Goal: Information Seeking & Learning: Learn about a topic

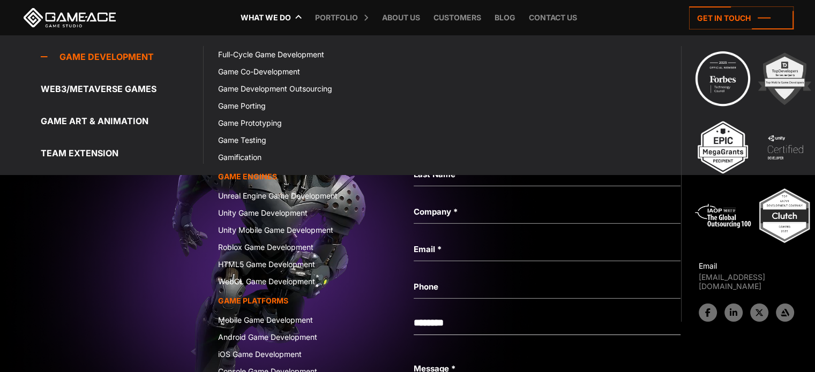
scroll to position [3344, 0]
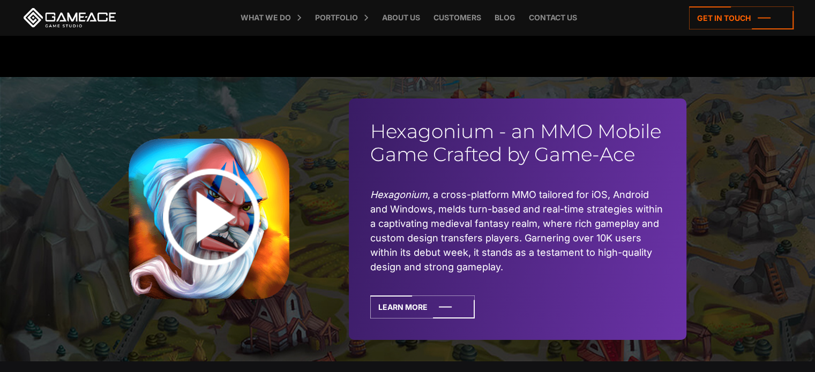
scroll to position [3788, 0]
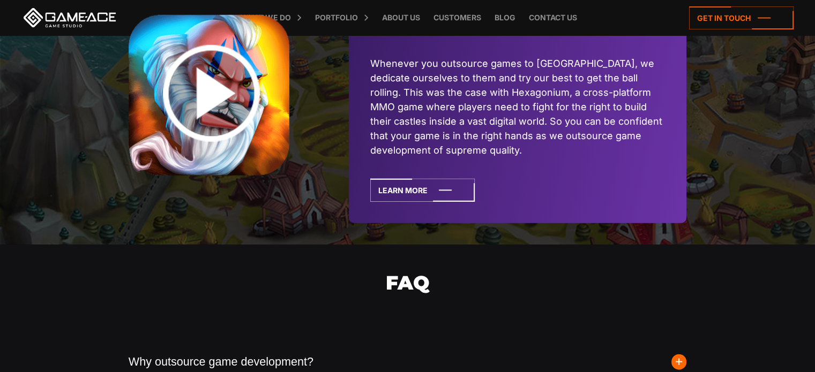
scroll to position [2704, 0]
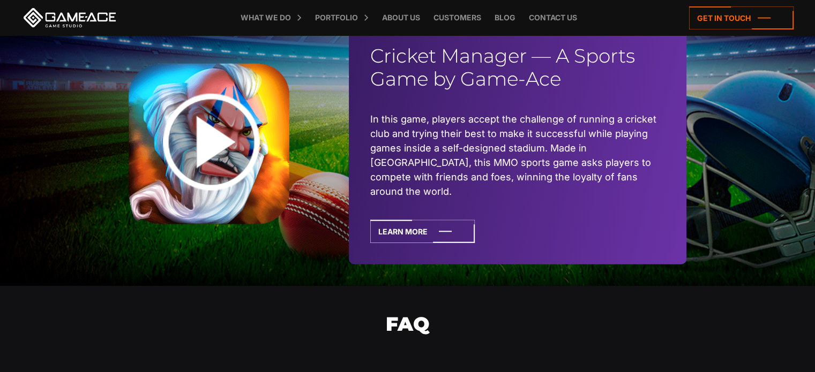
scroll to position [2594, 0]
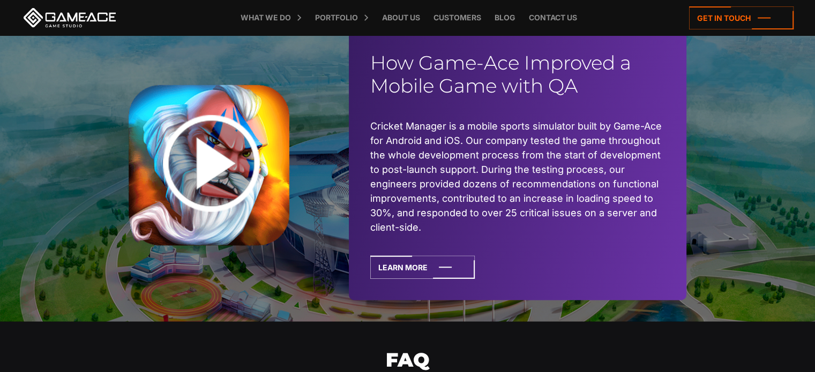
scroll to position [2575, 0]
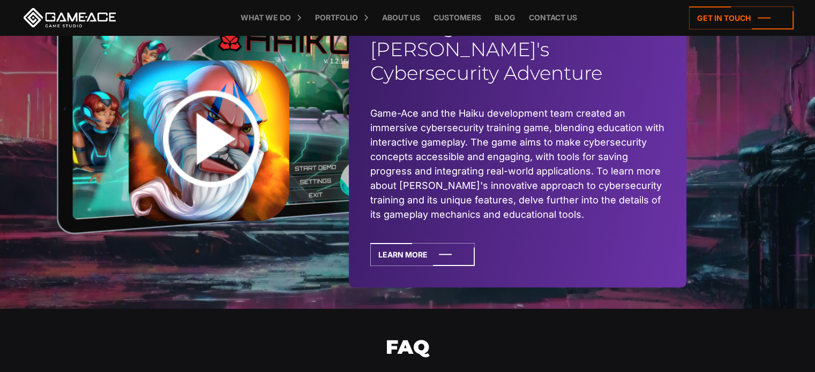
scroll to position [3398, 0]
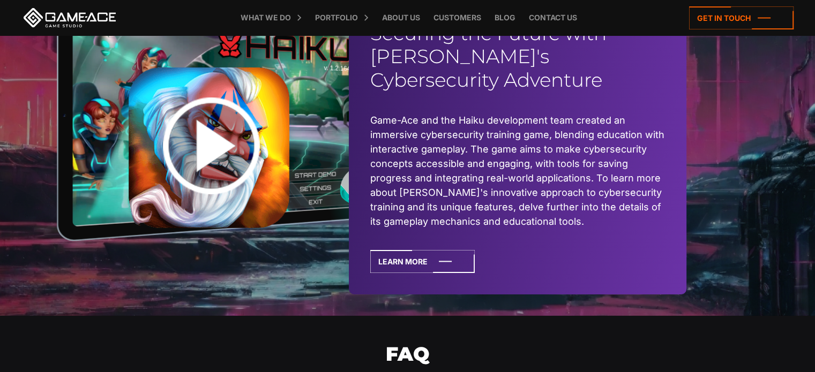
click at [36, 192] on div "Securing the Future with [PERSON_NAME]'s Cybersecurity Adventure Game-Ace and t…" at bounding box center [407, 147] width 815 height 337
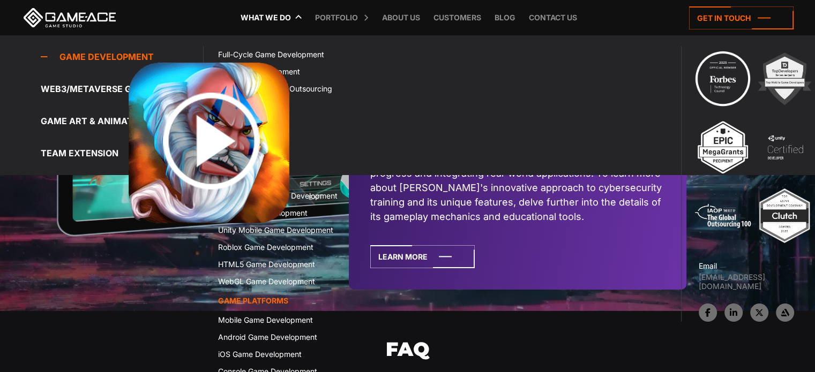
scroll to position [3400, 0]
